Goal: Task Accomplishment & Management: Manage account settings

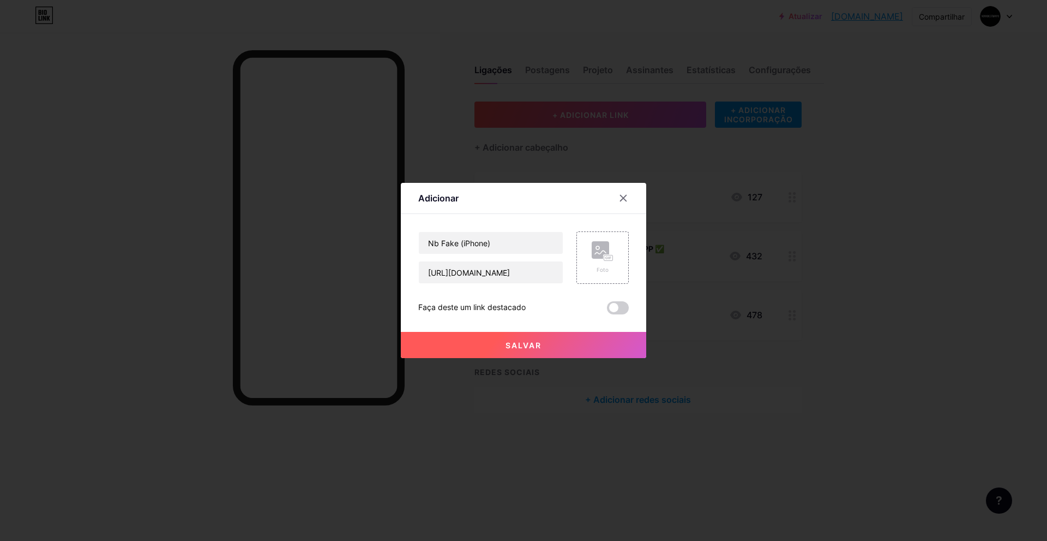
scroll to position [0, 73]
type input "[URL][DOMAIN_NAME]"
click at [614, 256] on div "Foto" at bounding box center [603, 257] width 52 height 52
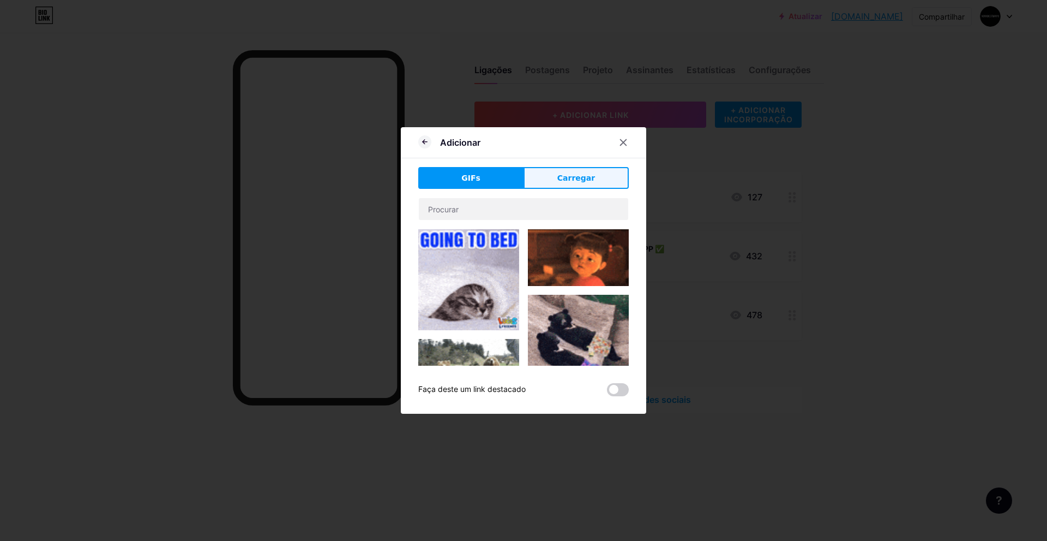
click at [555, 177] on button "Carregar" at bounding box center [576, 178] width 105 height 22
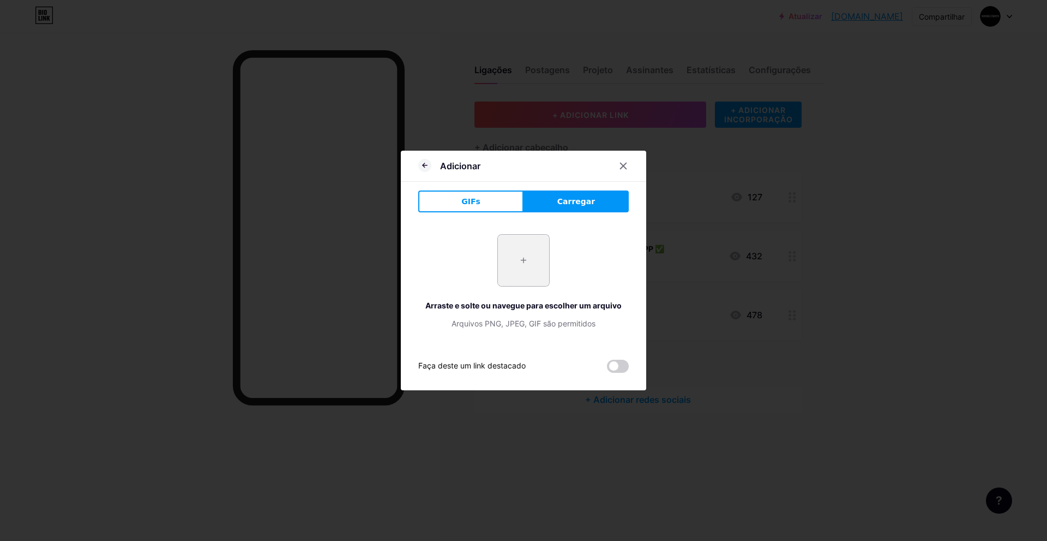
click at [521, 268] on input "file" at bounding box center [523, 260] width 51 height 51
type input "C:\fakepath\ChatGPT Image 7 de set. de 2025, 14_40_38.png"
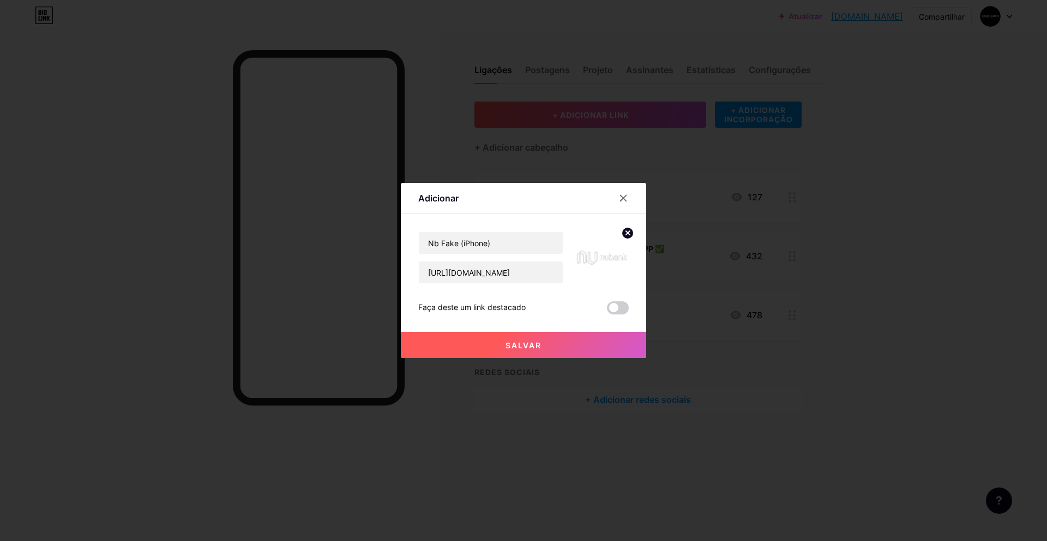
click at [627, 231] on icon at bounding box center [628, 233] width 4 height 4
click at [596, 267] on div "Foto" at bounding box center [603, 270] width 22 height 8
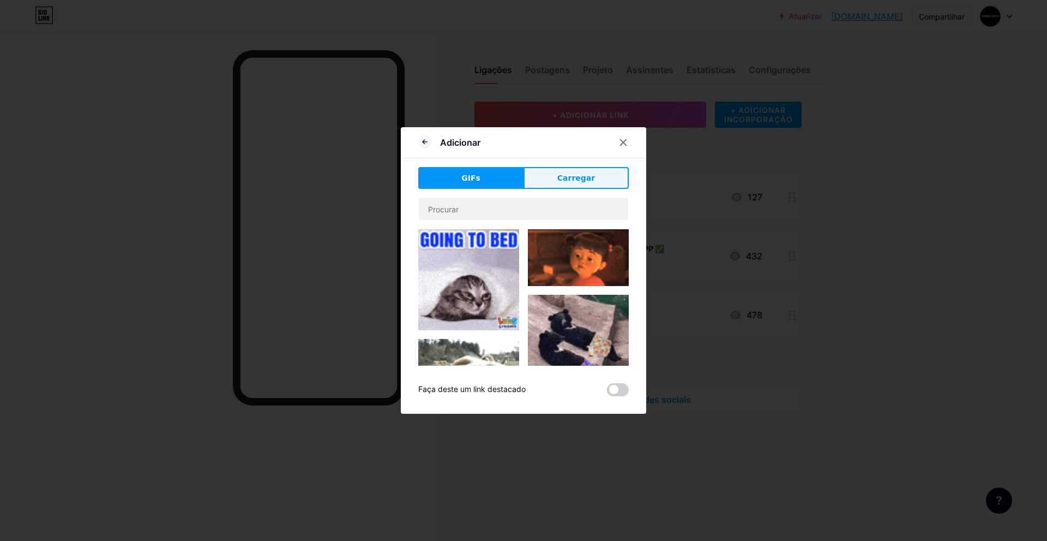
click at [577, 182] on font "Carregar" at bounding box center [576, 177] width 38 height 9
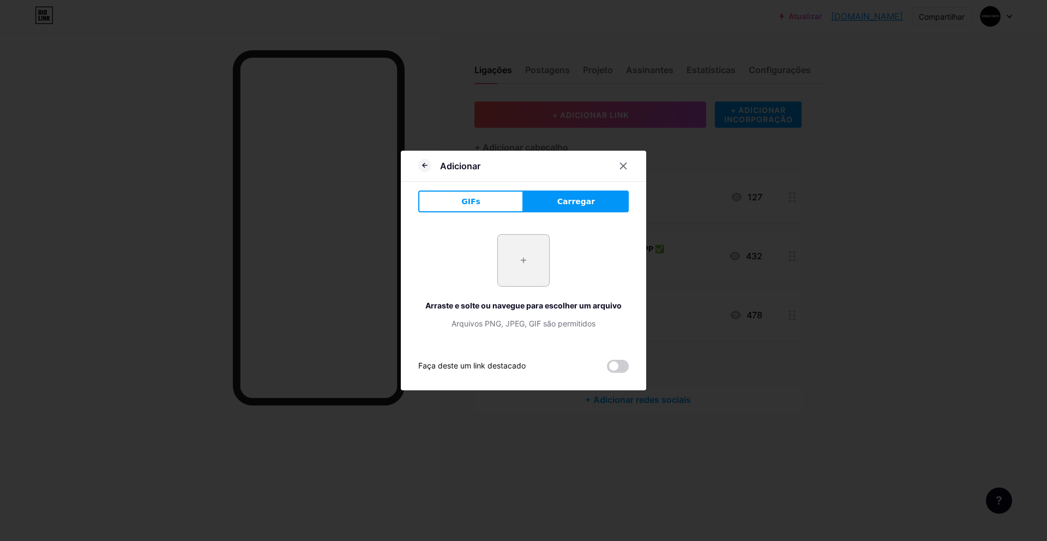
click at [541, 251] on input "file" at bounding box center [523, 260] width 51 height 51
type input "C:\fakepath\ChatGPT Image 7 de set. de 2025, 14_52_43.png"
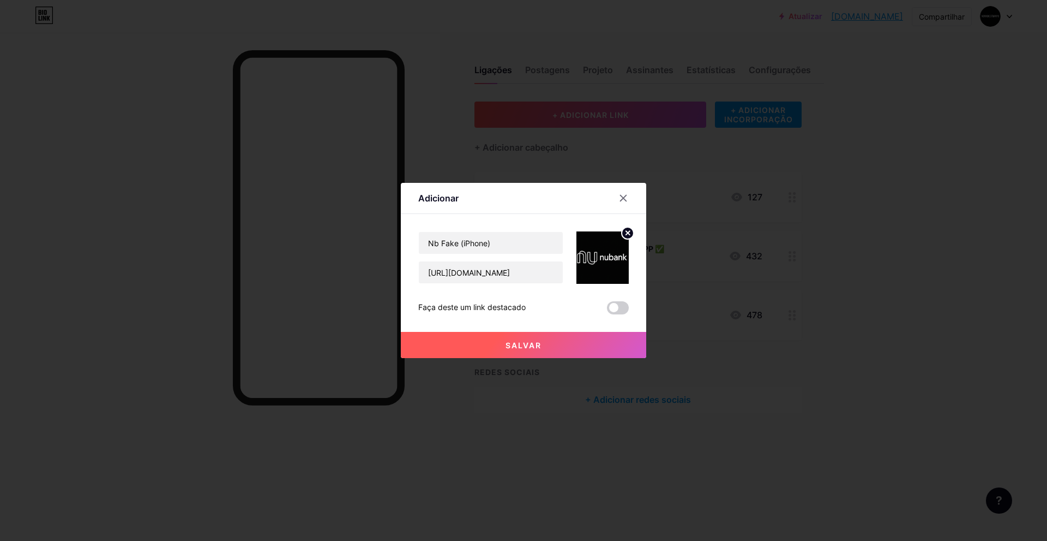
click at [629, 231] on icon at bounding box center [628, 233] width 4 height 4
click at [615, 253] on div "Picture" at bounding box center [603, 257] width 52 height 52
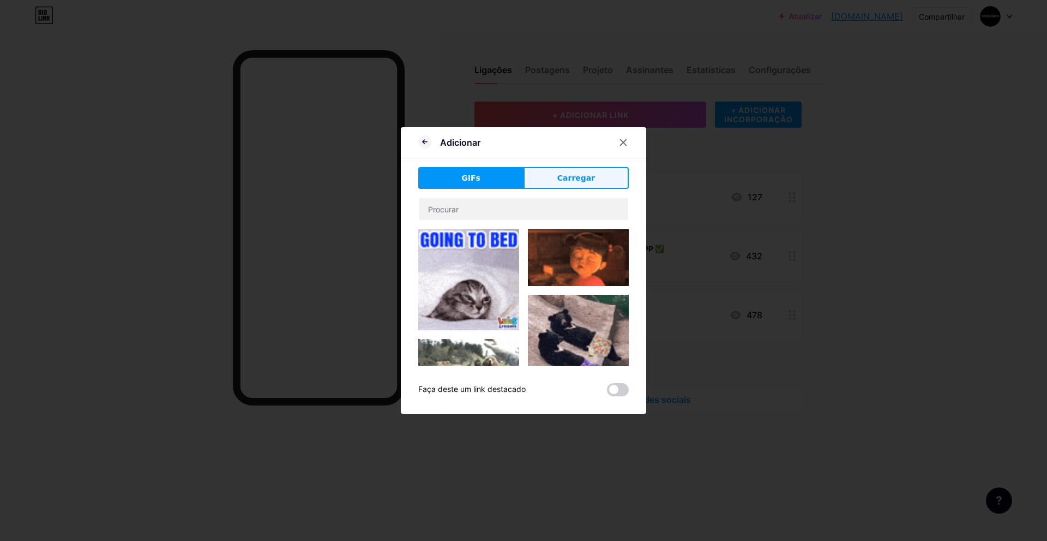
click at [558, 176] on button "Carregar" at bounding box center [576, 178] width 105 height 22
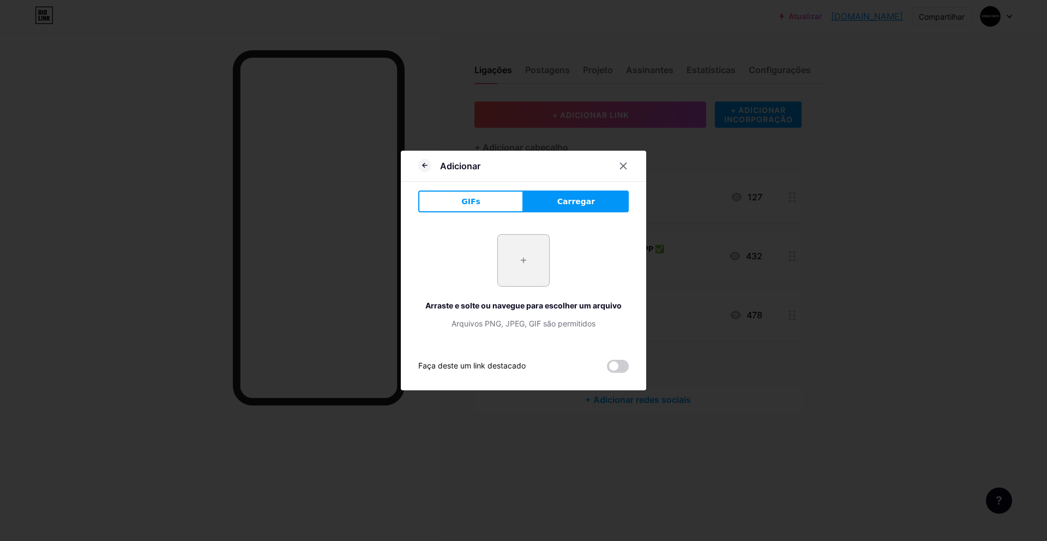
click at [530, 244] on input "file" at bounding box center [523, 260] width 51 height 51
type input "C:\fakepath\ChatGPT Image 3 de set. de 2025, 13_54_42.png"
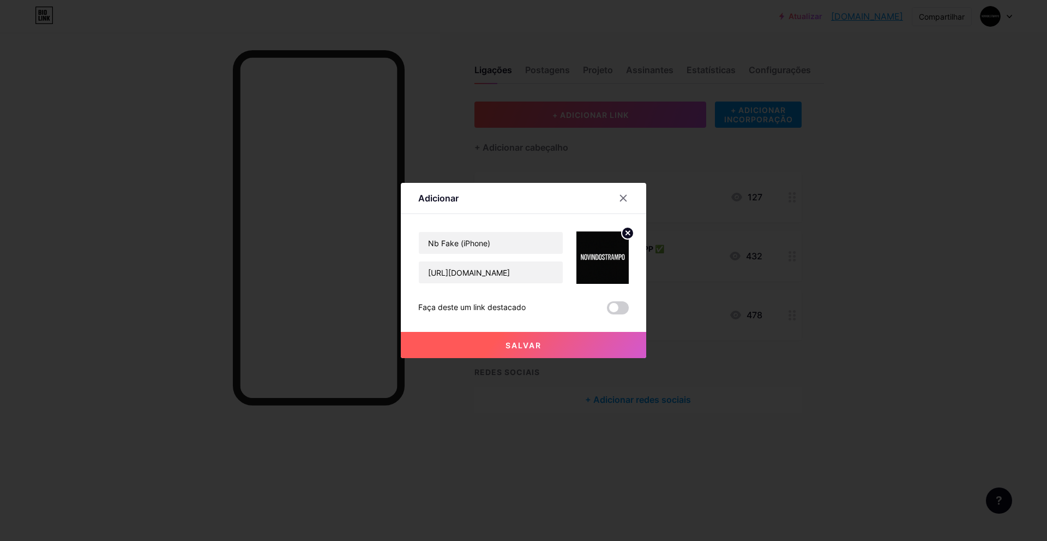
click at [629, 234] on icon at bounding box center [628, 233] width 4 height 4
click at [608, 258] on icon at bounding box center [606, 257] width 3 height 3
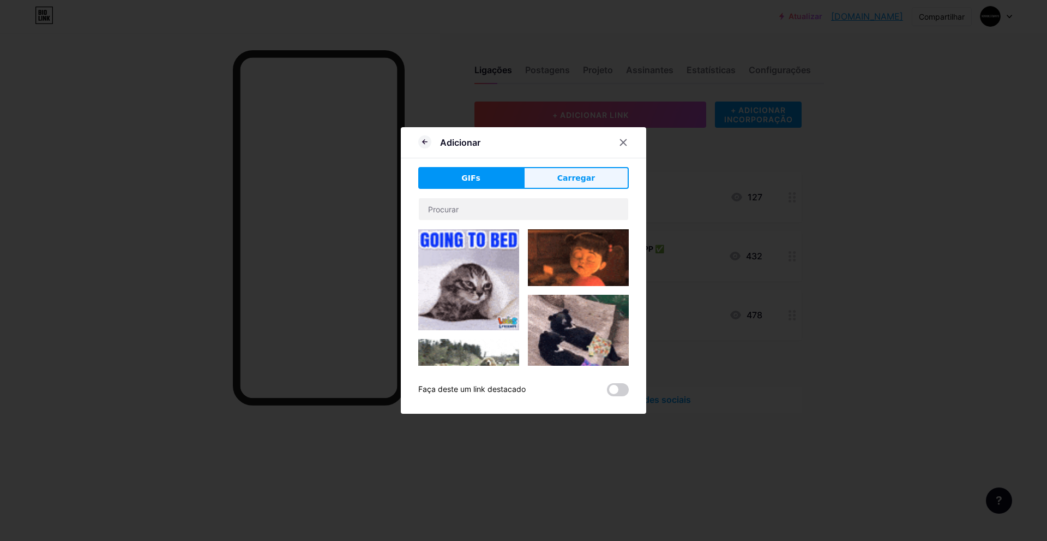
click at [547, 181] on button "Carregar" at bounding box center [576, 178] width 105 height 22
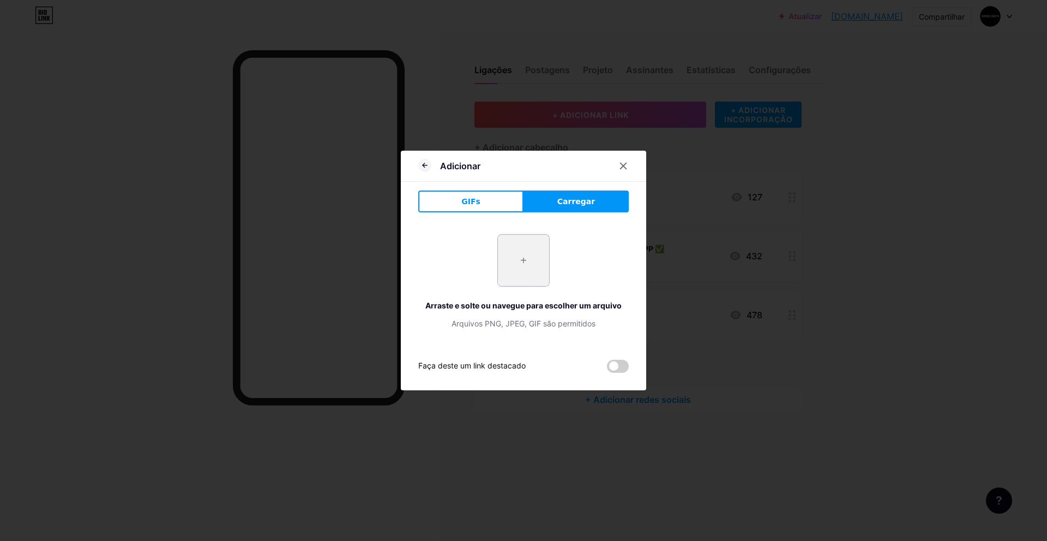
click at [503, 257] on input "file" at bounding box center [523, 260] width 51 height 51
type input "C:\fakepath\ChatGPT Image 7 de set. de 2025, 14_52_43.png"
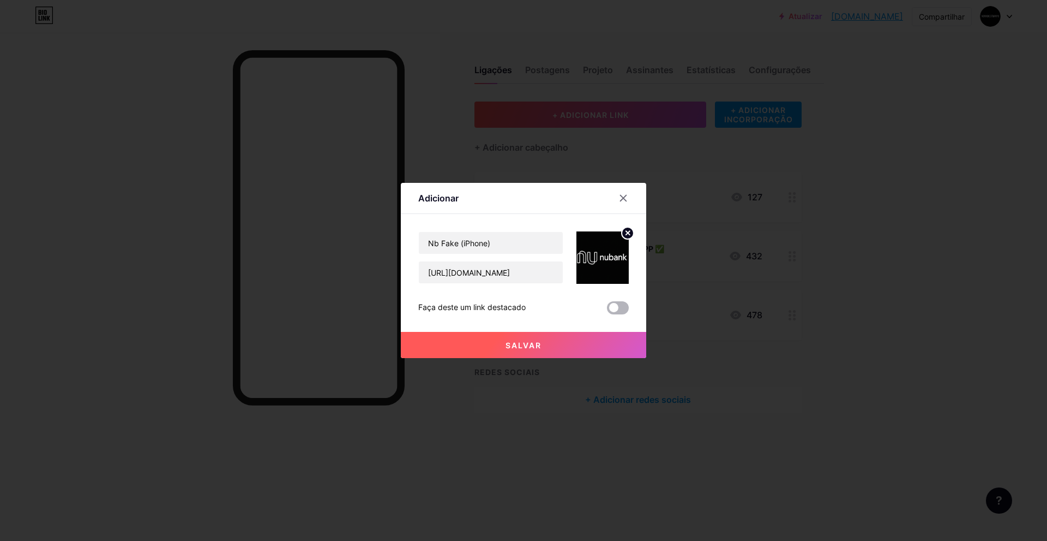
click at [620, 308] on span at bounding box center [618, 307] width 22 height 13
click at [607, 310] on input "checkbox" at bounding box center [607, 310] width 0 height 0
click at [587, 344] on button "Salvar" at bounding box center [523, 345] width 245 height 26
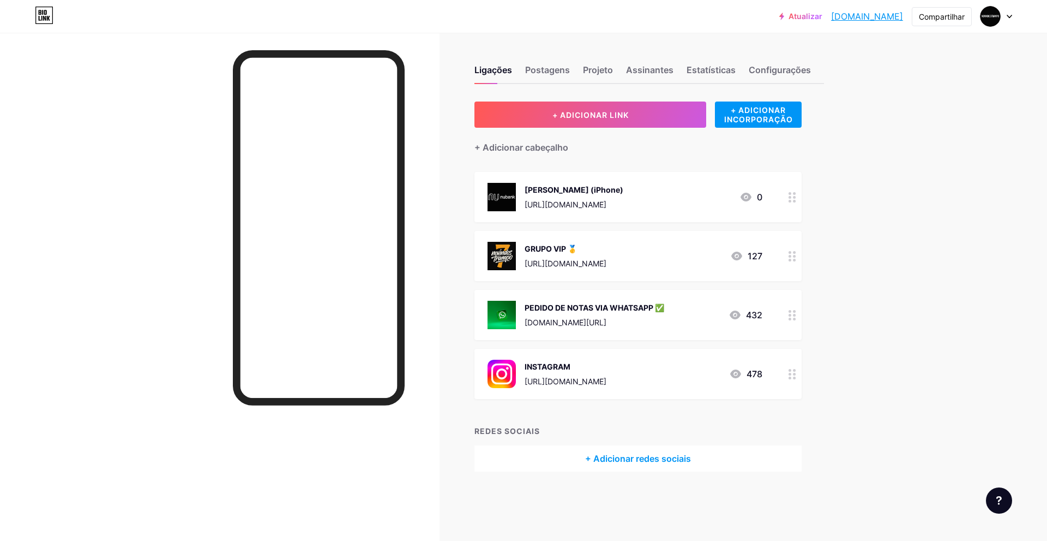
click at [623, 196] on div "[PERSON_NAME] (iPhone) [URL][DOMAIN_NAME]" at bounding box center [574, 197] width 99 height 28
click at [862, 229] on div at bounding box center [523, 270] width 1047 height 541
click at [613, 118] on font "+ ADICIONAR LINK" at bounding box center [591, 114] width 76 height 9
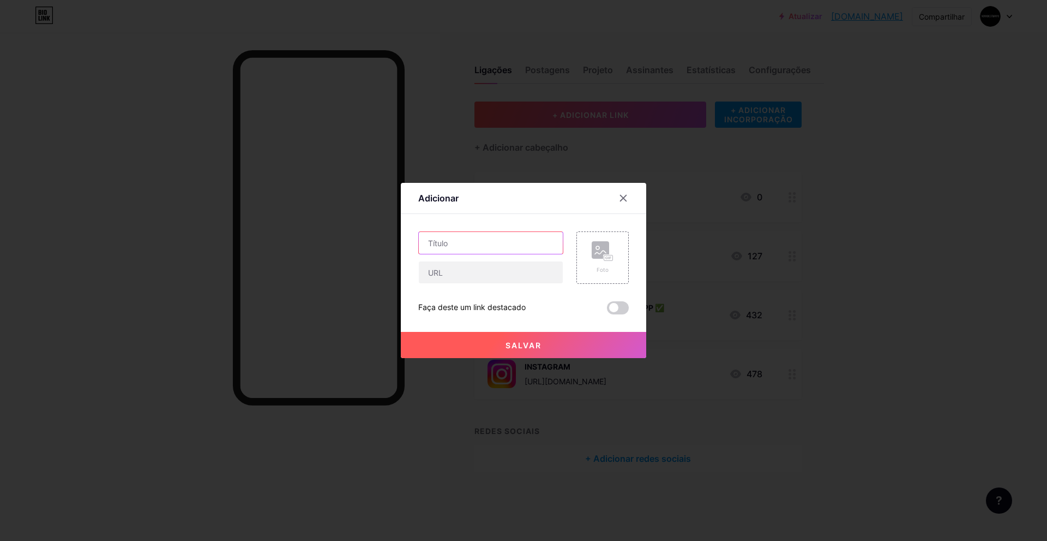
click at [478, 240] on input "text" at bounding box center [491, 243] width 144 height 22
type input "Nb Fake (Android)"
drag, startPoint x: 495, startPoint y: 276, endPoint x: 375, endPoint y: 219, distance: 132.2
click at [490, 276] on input "text" at bounding box center [491, 272] width 144 height 22
paste input "[URL][DOMAIN_NAME]"
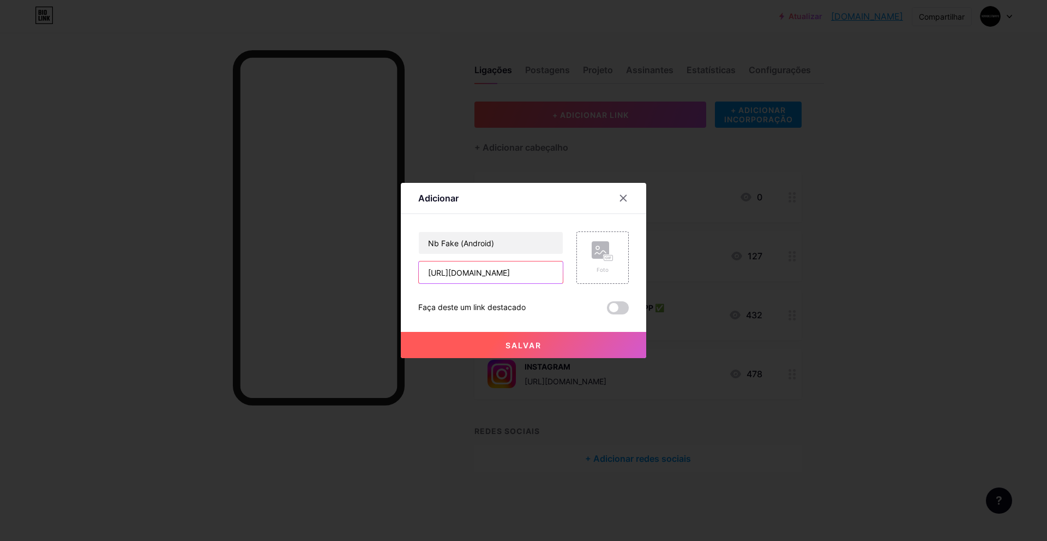
scroll to position [0, 26]
type input "[URL][DOMAIN_NAME]"
click at [599, 260] on icon at bounding box center [603, 251] width 22 height 20
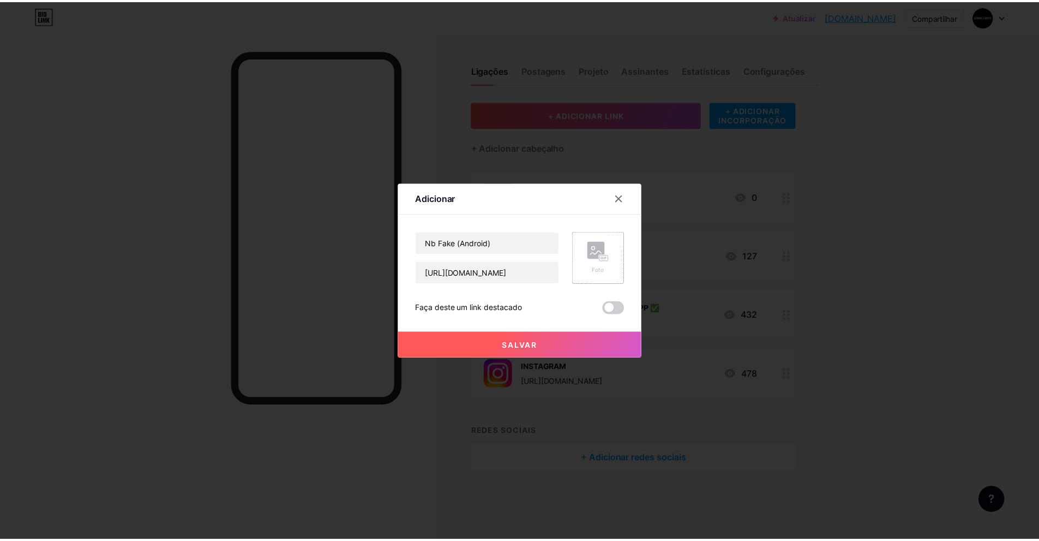
scroll to position [0, 0]
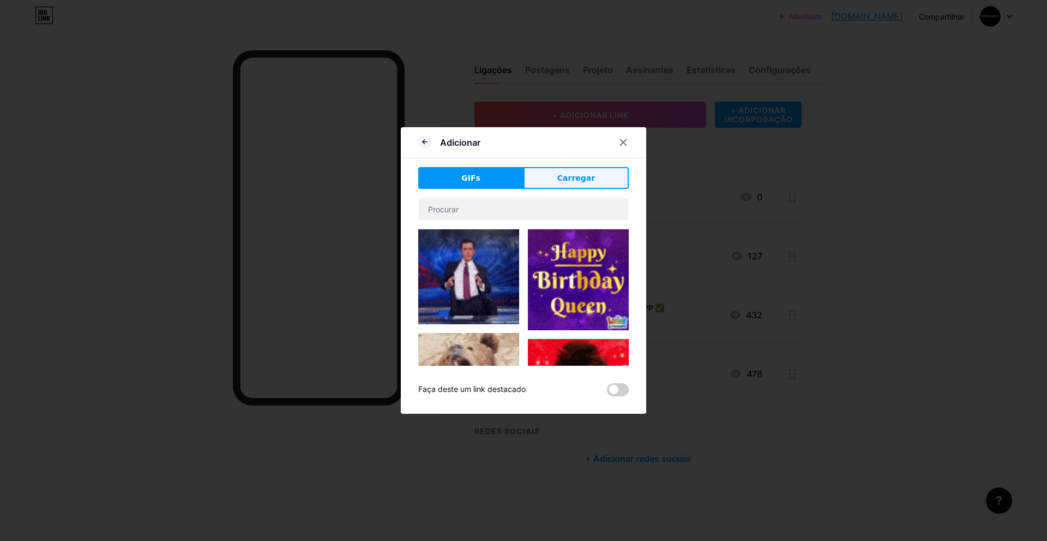
click at [571, 170] on button "Carregar" at bounding box center [576, 178] width 105 height 22
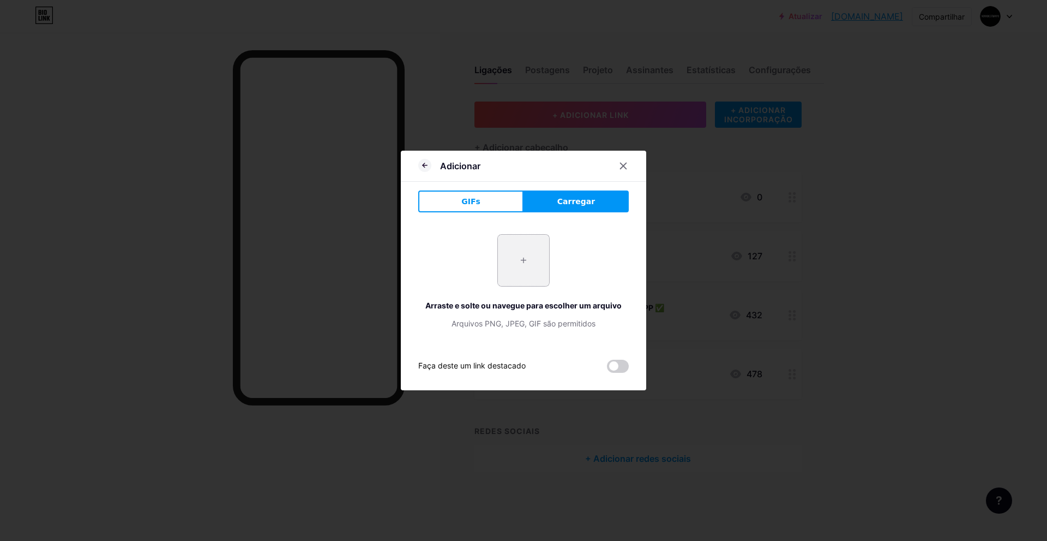
click at [532, 245] on input "file" at bounding box center [523, 260] width 51 height 51
type input "C:\fakepath\ChatGPT Image 7 de set. de 2025, 14_52_43.png"
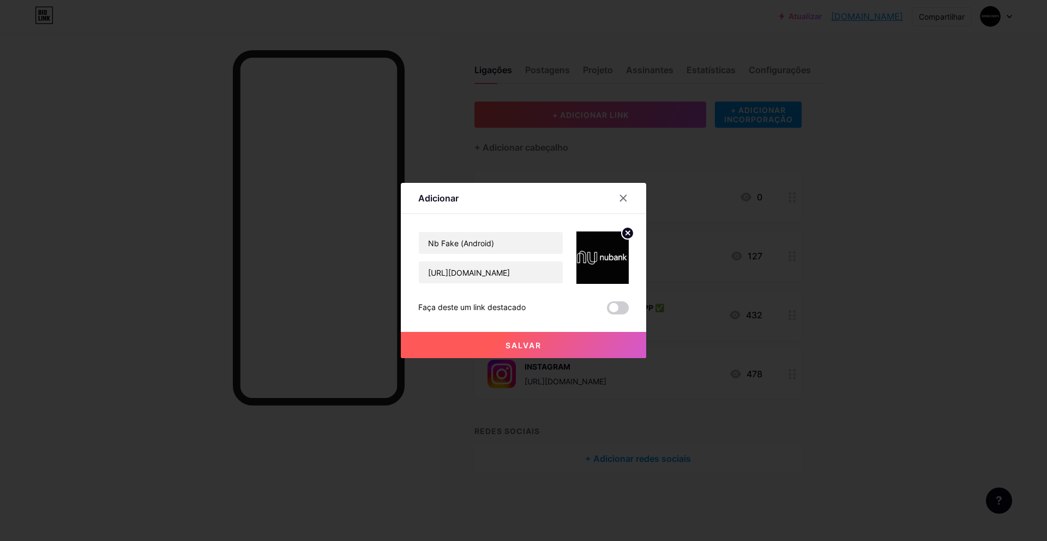
click at [625, 233] on circle at bounding box center [628, 233] width 12 height 12
click at [588, 255] on div "Picture" at bounding box center [603, 257] width 52 height 52
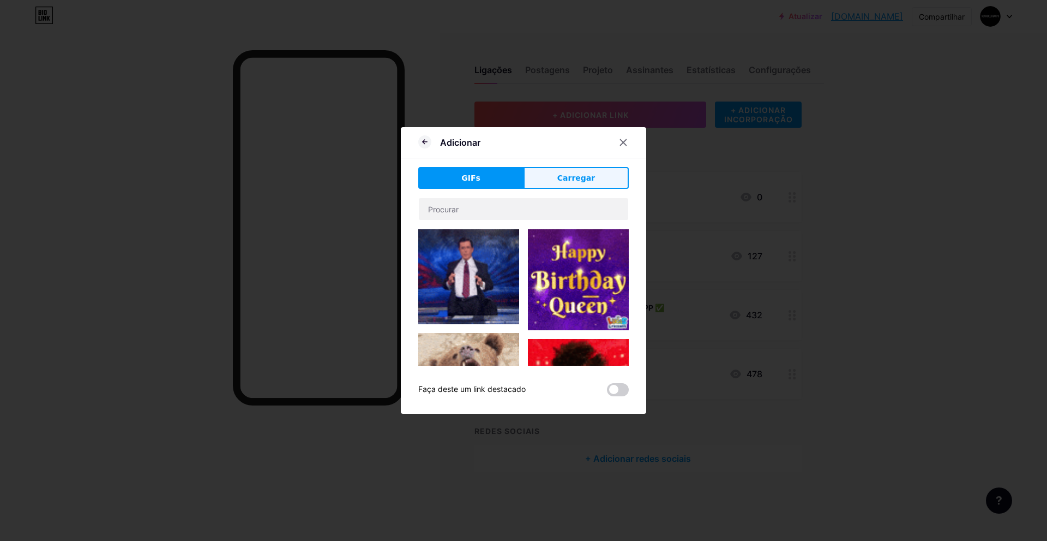
click at [577, 188] on button "Carregar" at bounding box center [576, 178] width 105 height 22
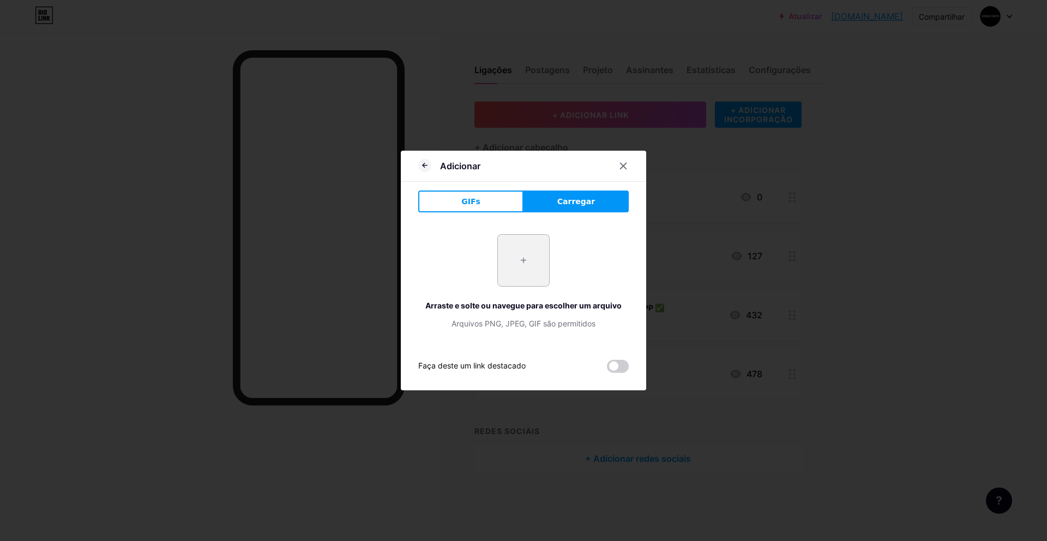
click at [520, 263] on input "file" at bounding box center [523, 260] width 51 height 51
type input "C:\fakepath\logo-nubank-4096.png"
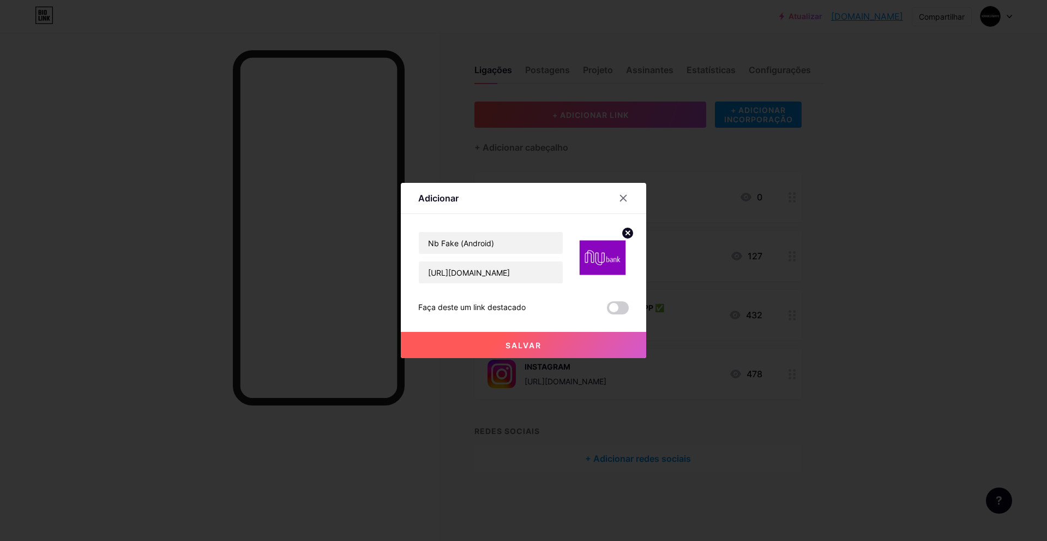
click at [521, 343] on font "Salvar" at bounding box center [524, 344] width 36 height 9
click at [616, 304] on span at bounding box center [618, 307] width 22 height 13
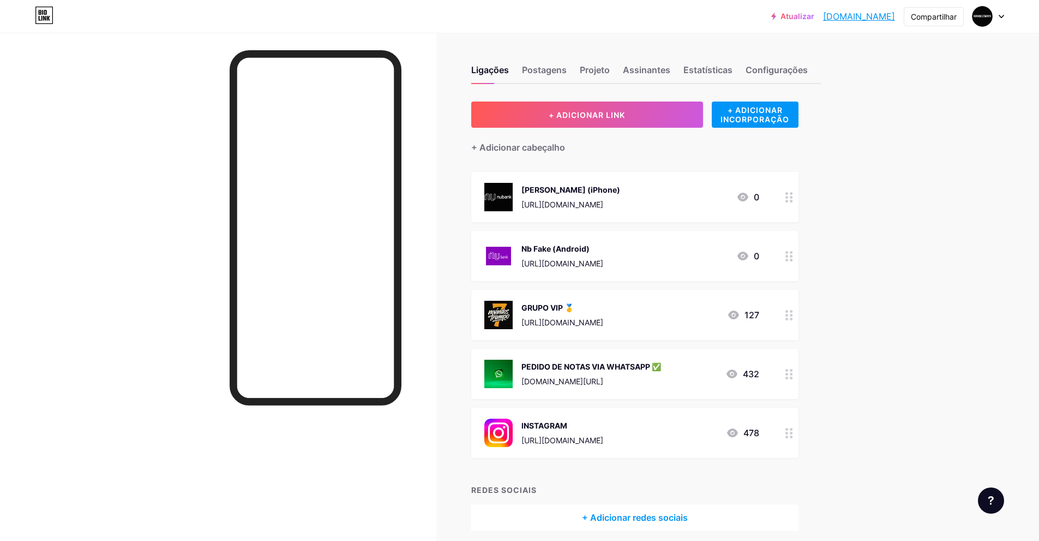
click at [788, 198] on div at bounding box center [789, 197] width 19 height 50
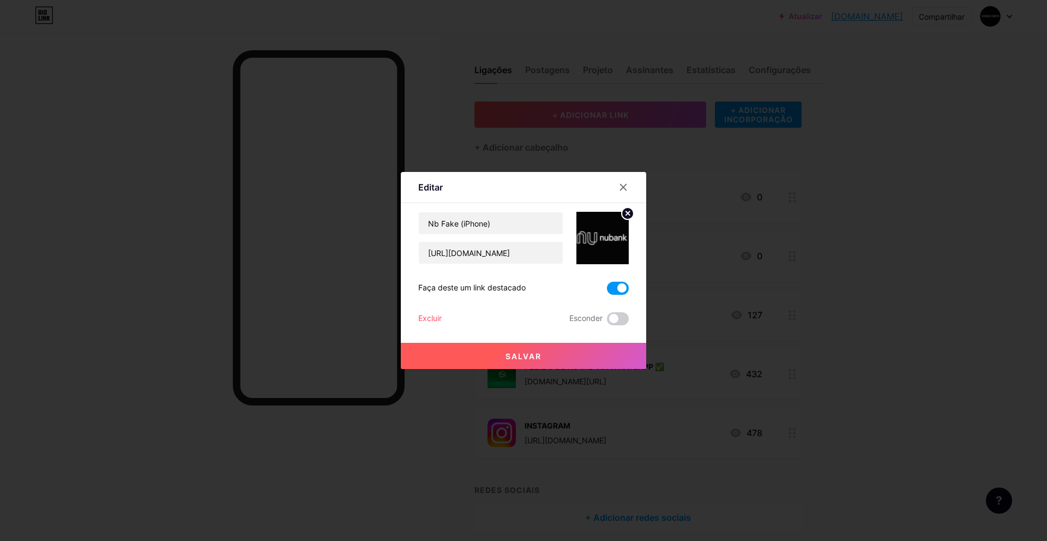
drag, startPoint x: 625, startPoint y: 212, endPoint x: 621, endPoint y: 221, distance: 9.8
click at [624, 212] on circle at bounding box center [628, 213] width 12 height 12
click at [604, 236] on rect at bounding box center [609, 238] width 10 height 7
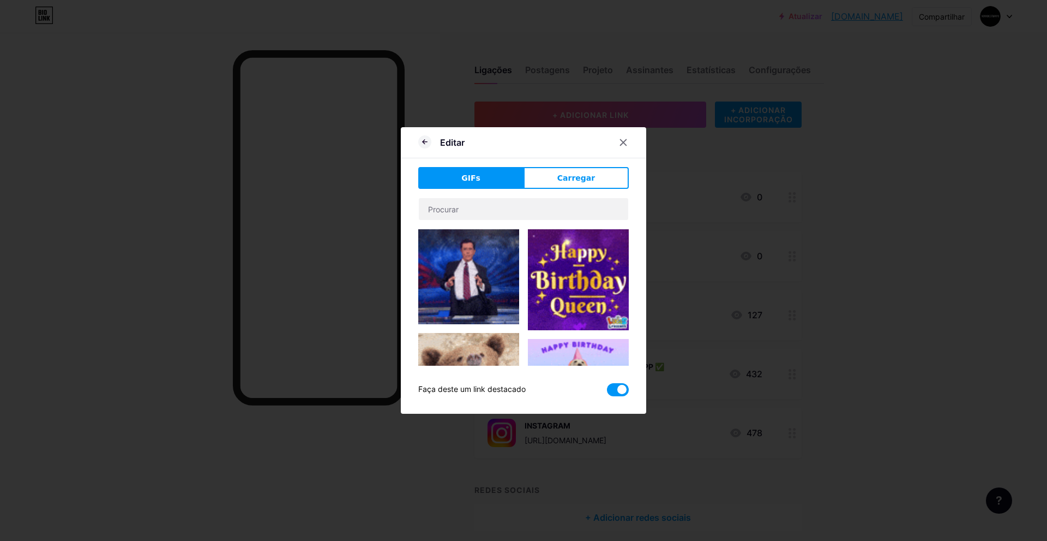
click at [554, 181] on button "Carregar" at bounding box center [576, 178] width 105 height 22
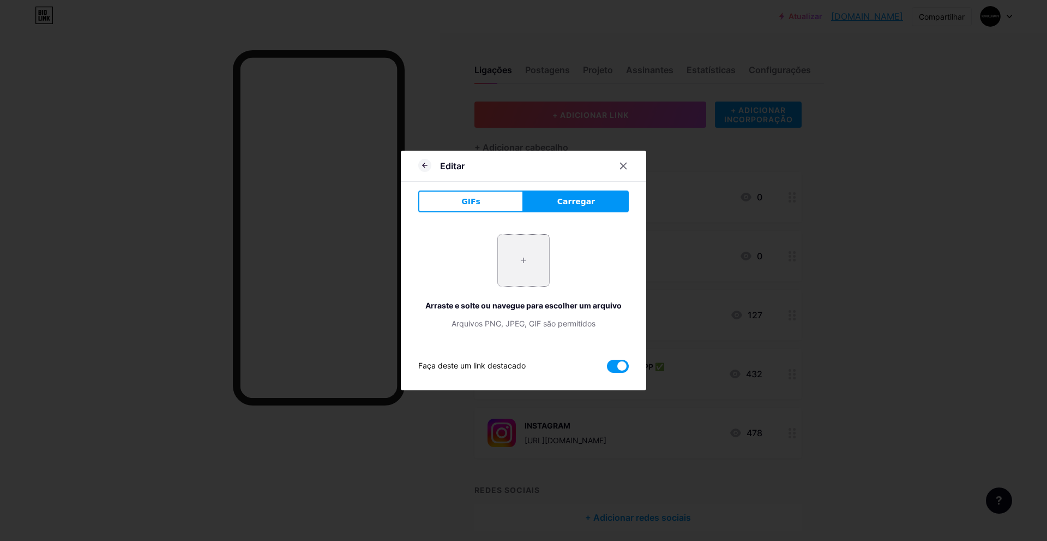
click at [530, 263] on input "file" at bounding box center [523, 260] width 51 height 51
type input "C:\fakepath\logo-nubank-4096.png"
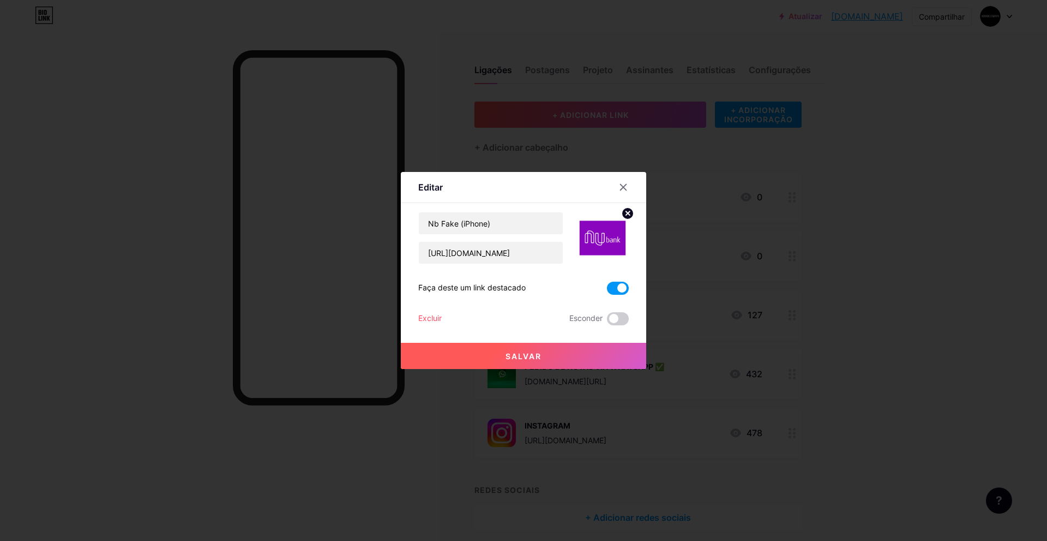
click at [562, 347] on button "Salvar" at bounding box center [523, 356] width 245 height 26
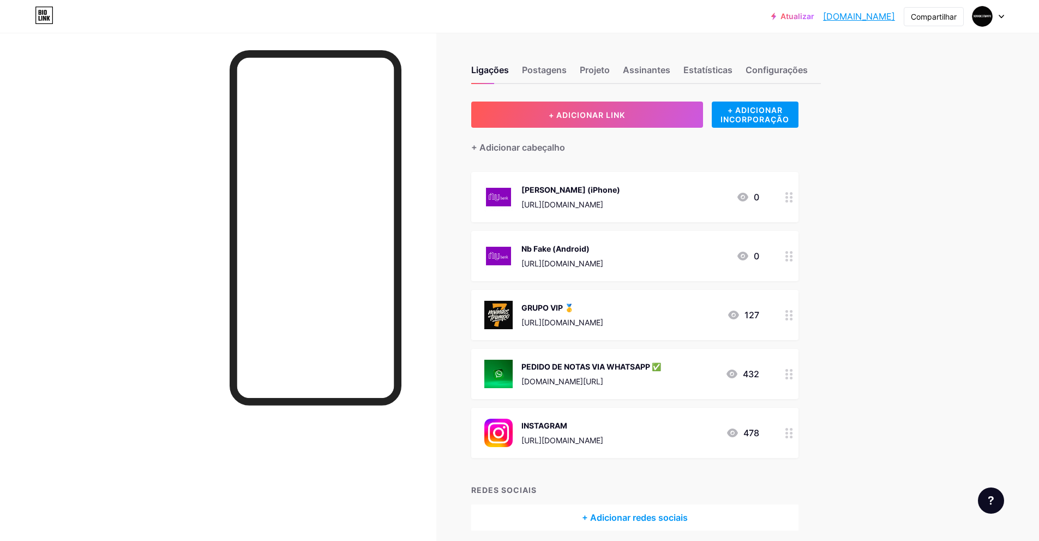
click at [678, 252] on div "Nb Fake (Android) [URL][DOMAIN_NAME] 0" at bounding box center [621, 256] width 275 height 28
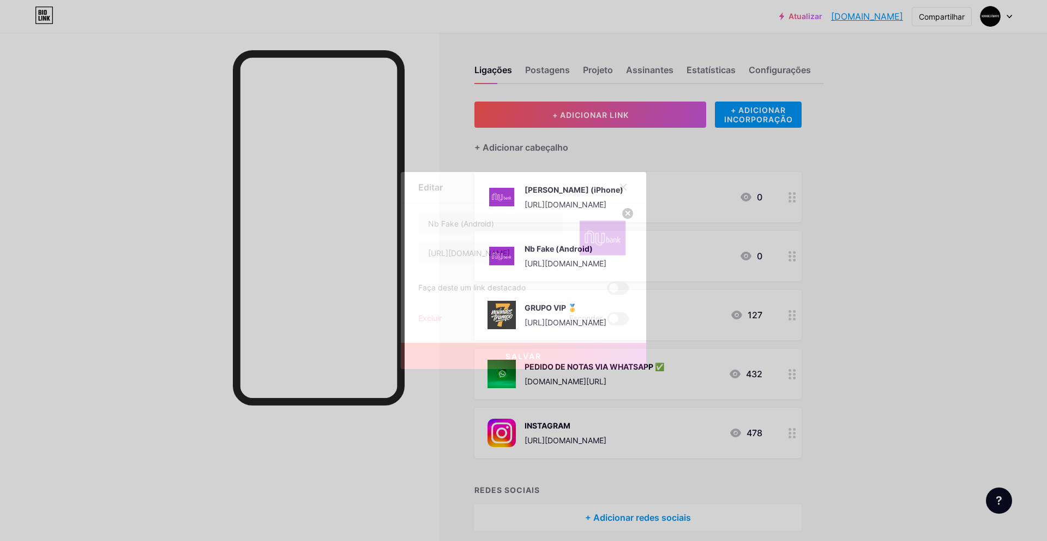
drag, startPoint x: 621, startPoint y: 183, endPoint x: 638, endPoint y: 194, distance: 20.1
click at [623, 180] on div at bounding box center [624, 187] width 20 height 20
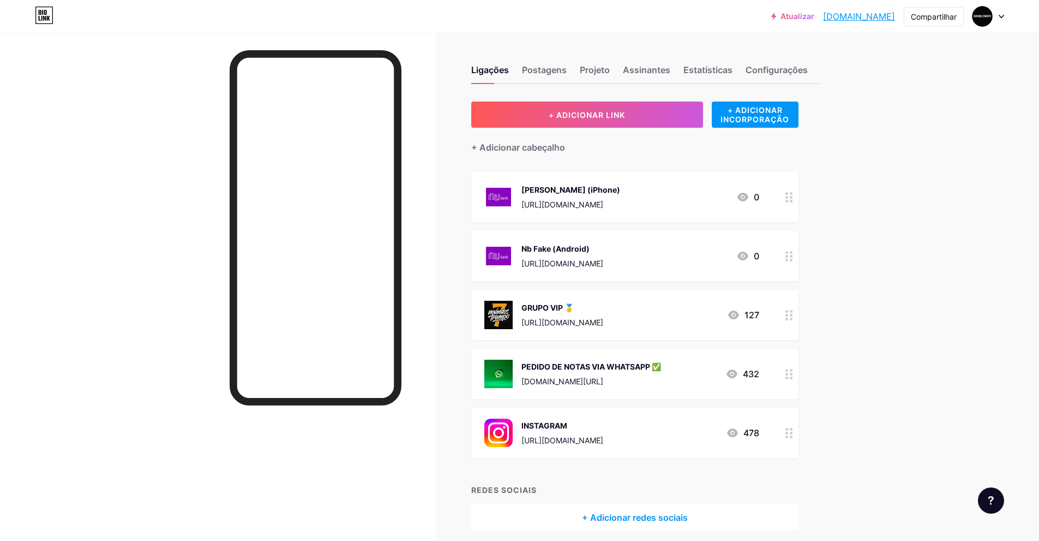
click at [848, 11] on font "[DOMAIN_NAME]" at bounding box center [859, 16] width 72 height 11
click at [797, 373] on div at bounding box center [789, 374] width 19 height 50
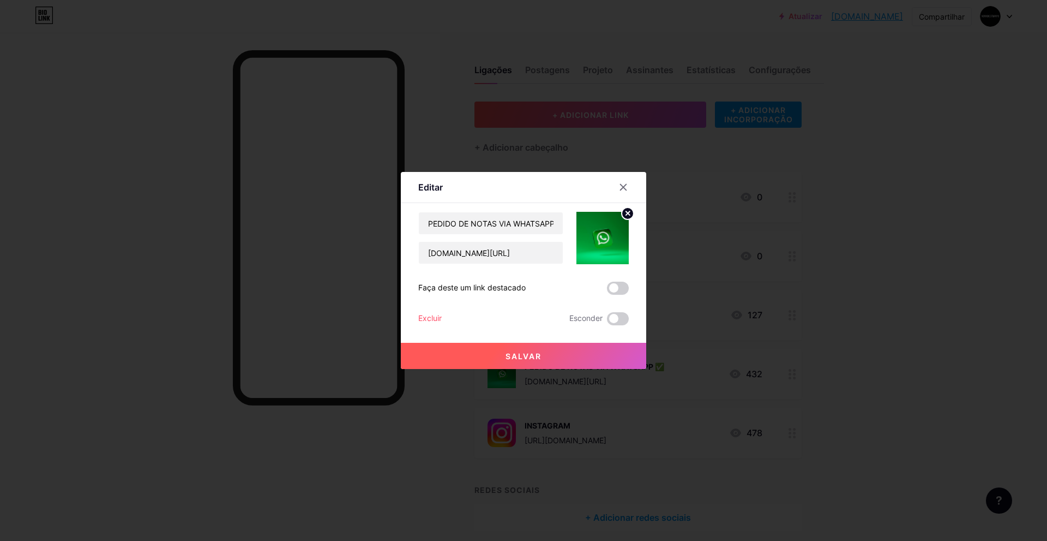
click at [616, 293] on span at bounding box center [618, 287] width 22 height 13
click at [607, 291] on input "checkbox" at bounding box center [607, 291] width 0 height 0
click at [608, 347] on button "Salvar" at bounding box center [523, 356] width 245 height 26
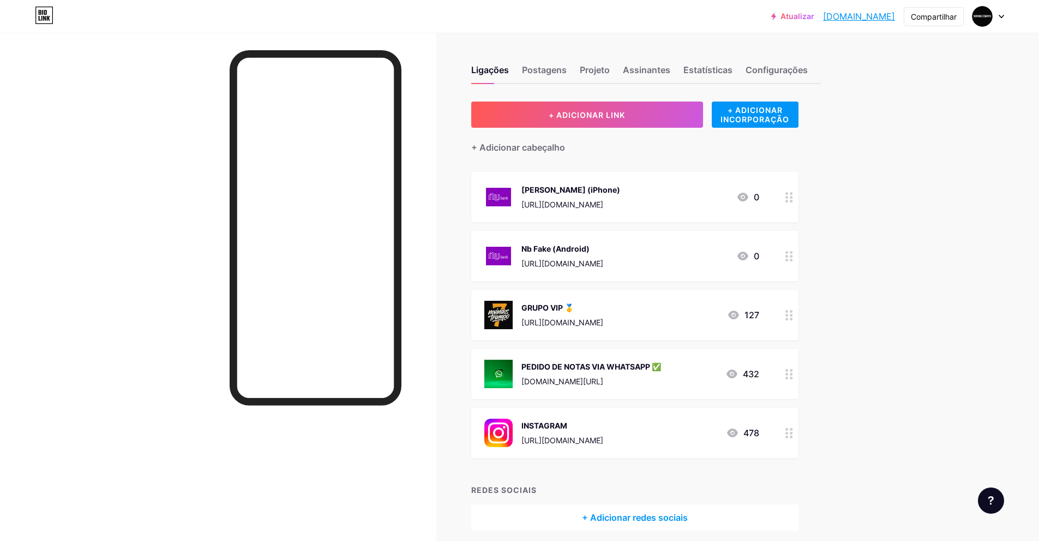
drag, startPoint x: 711, startPoint y: 373, endPoint x: 761, endPoint y: 373, distance: 49.6
click at [759, 373] on div "PEDIDO DE NOTAS VIA WHATSAPP ✅ [DOMAIN_NAME][URL] 432" at bounding box center [621, 373] width 275 height 28
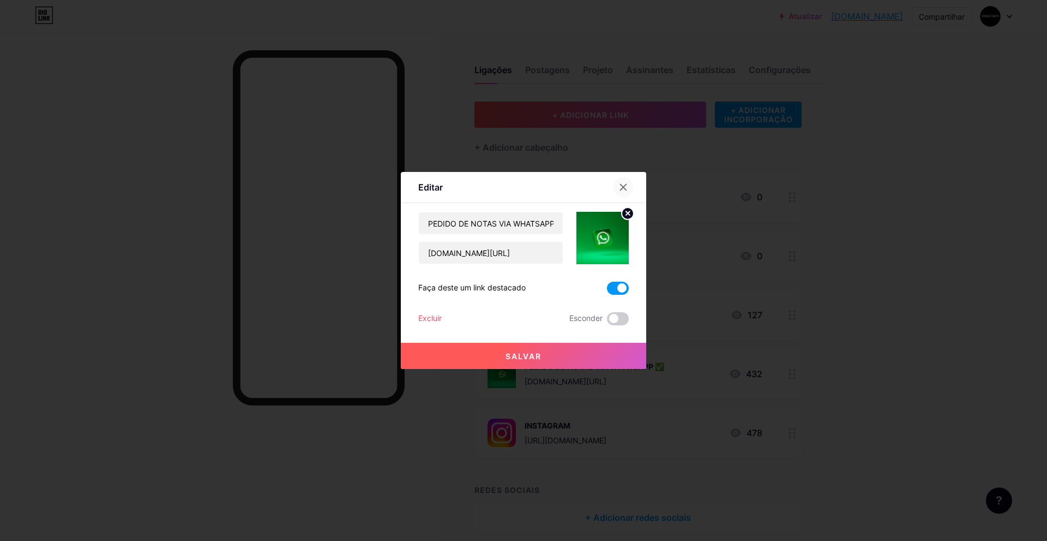
click at [623, 186] on icon at bounding box center [624, 187] width 6 height 6
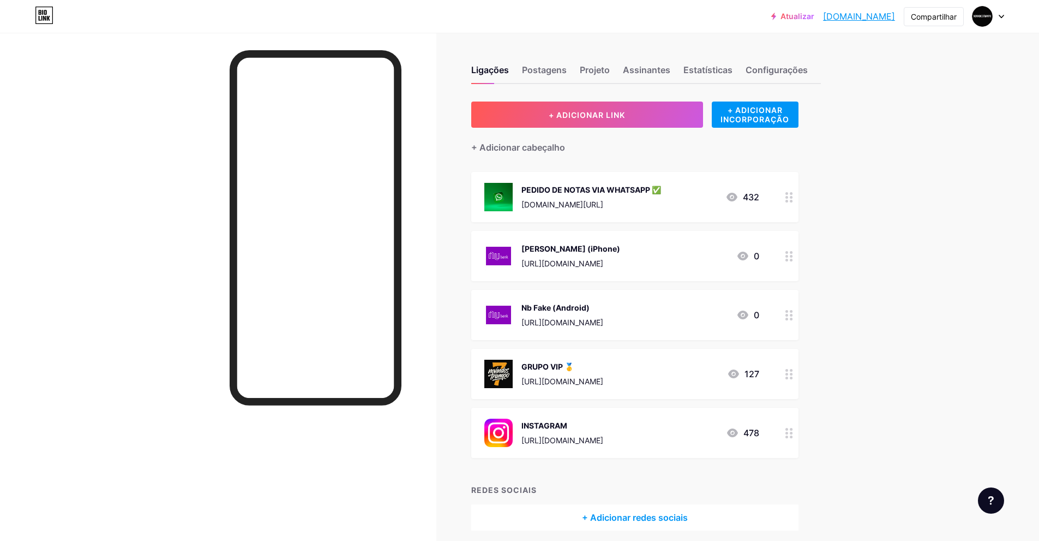
click at [620, 250] on div "[PERSON_NAME] (iPhone)" at bounding box center [570, 248] width 99 height 11
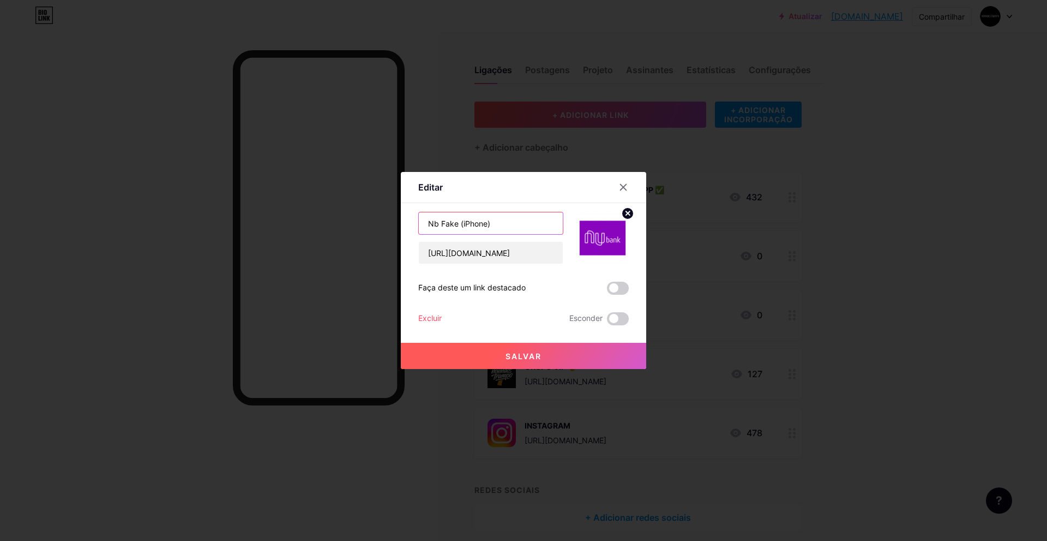
click at [454, 222] on input "Nb Fake (iPhone)" at bounding box center [491, 223] width 144 height 22
type input "Nb FaKe (iPhone)"
click at [537, 353] on font "Salvar" at bounding box center [524, 355] width 36 height 9
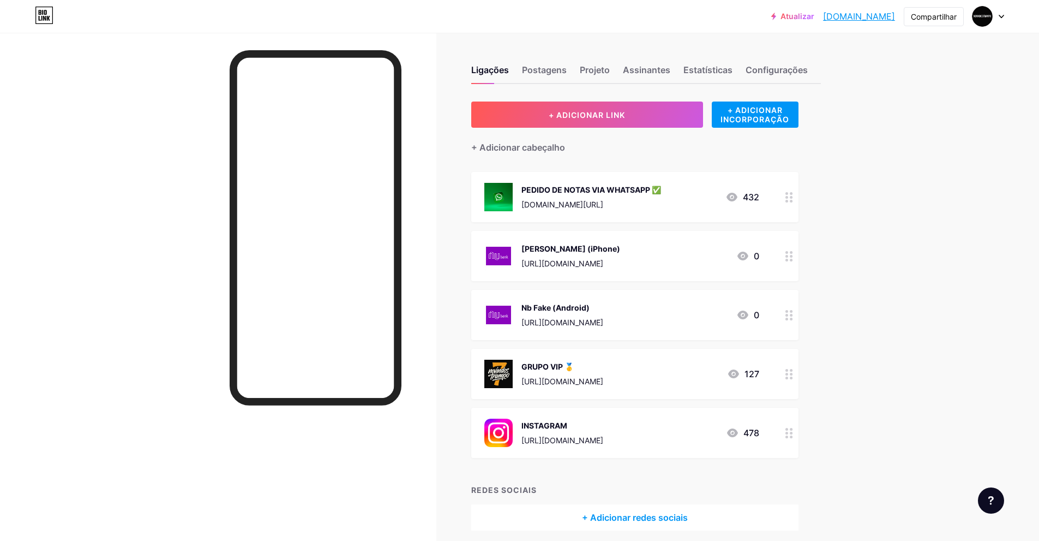
click at [584, 247] on font "[PERSON_NAME] (iPhone)" at bounding box center [570, 248] width 99 height 9
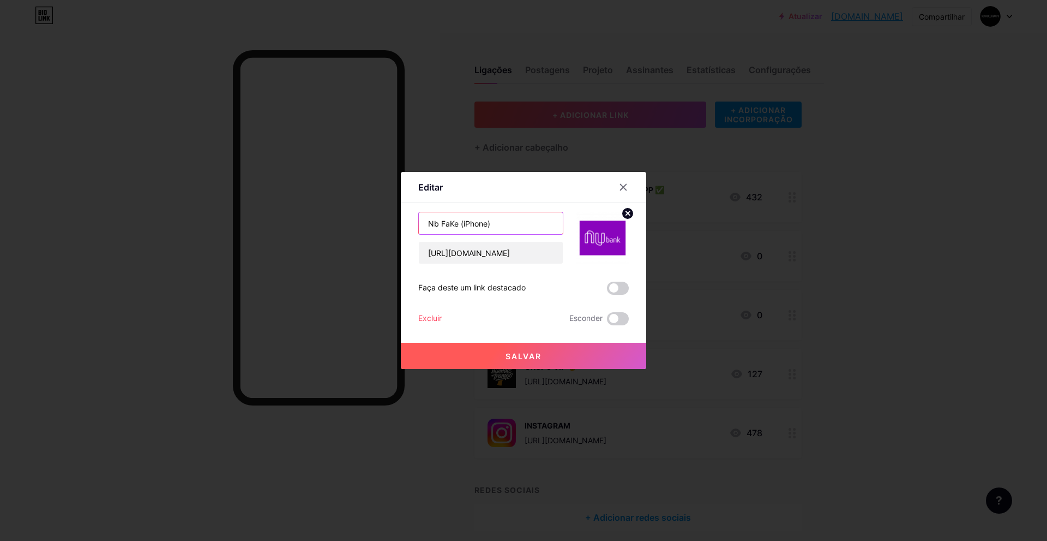
click at [454, 224] on input "Nb FaKe (iPhone)" at bounding box center [491, 223] width 144 height 22
click at [452, 222] on input "Nb Fae (iPhone)" at bounding box center [491, 223] width 144 height 22
type input "Nb F4KE (iPhone)"
click at [534, 347] on button "Salvar" at bounding box center [523, 356] width 245 height 26
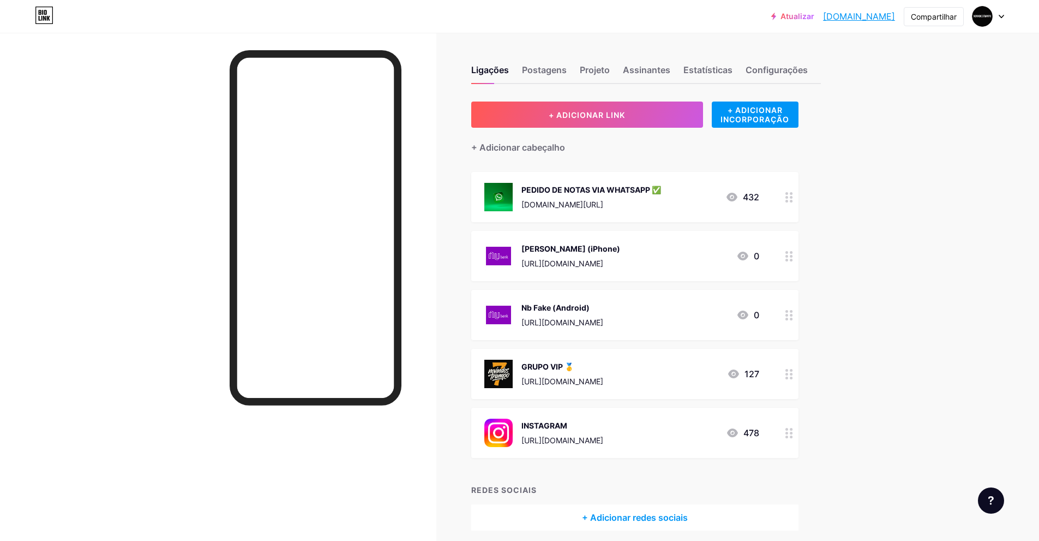
click at [616, 259] on div "[PERSON_NAME] (iPhone) [URL][DOMAIN_NAME]" at bounding box center [570, 256] width 99 height 28
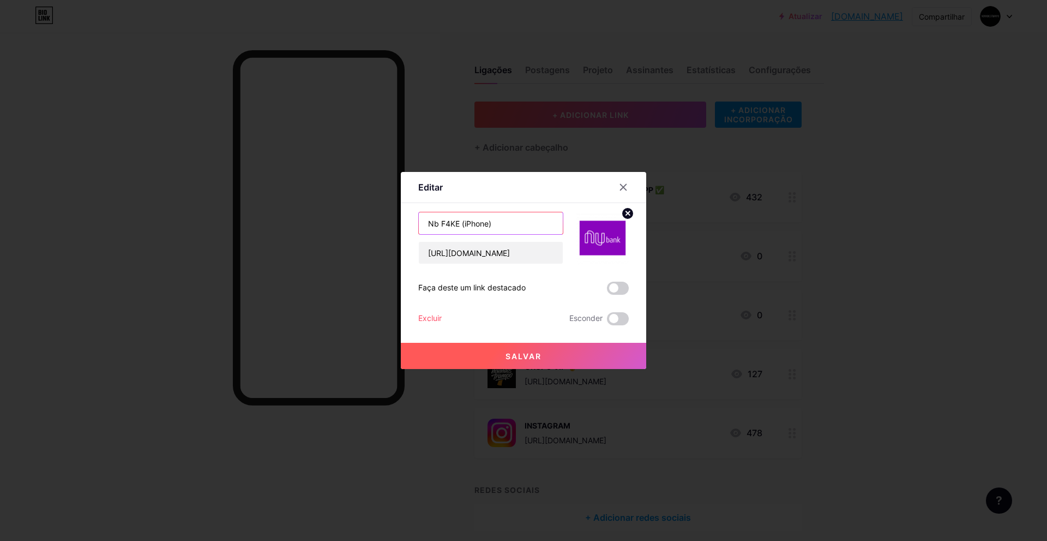
click at [458, 224] on input "Nb F4KE (iPhone)" at bounding box center [491, 223] width 144 height 22
type input "Nb fake (iPhone)"
click at [559, 347] on button "Salvar" at bounding box center [523, 356] width 245 height 26
